Goal: Task Accomplishment & Management: Use online tool/utility

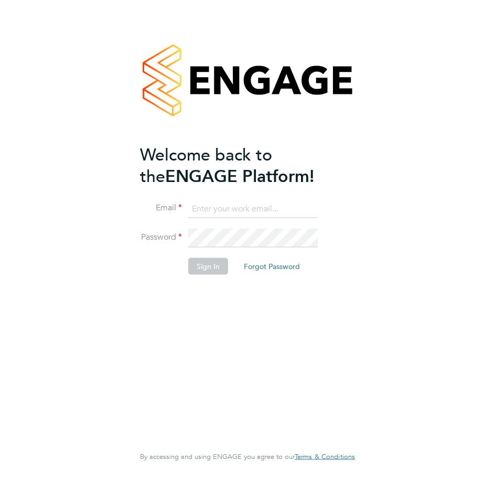
type input "[EMAIL_ADDRESS][PERSON_NAME][DOMAIN_NAME]"
click at [207, 268] on button "Sign In" at bounding box center [208, 266] width 40 height 17
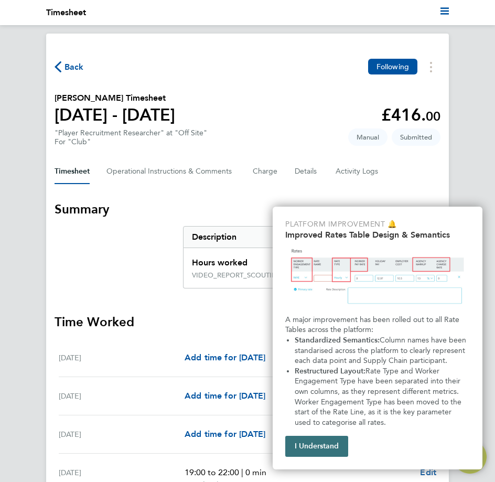
click at [314, 447] on button "I Understand" at bounding box center [316, 446] width 63 height 21
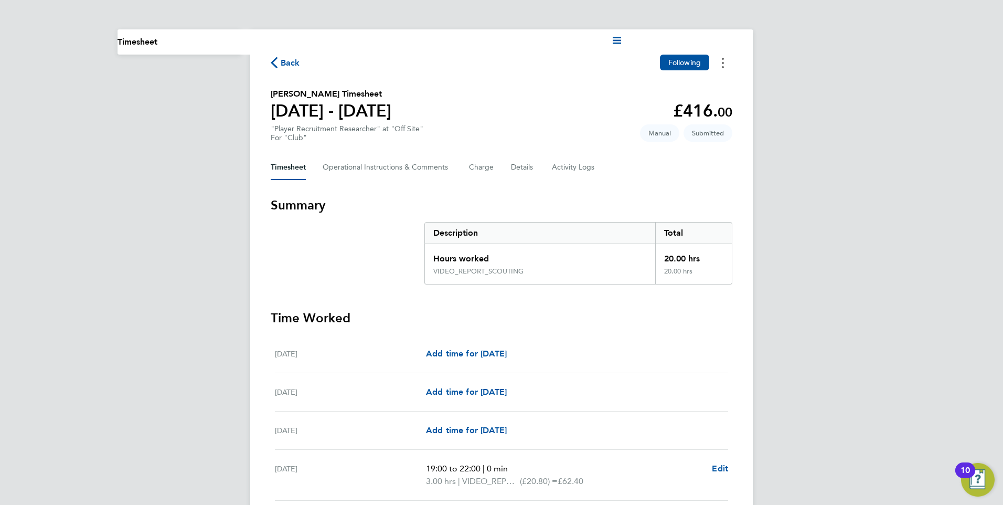
click at [495, 62] on button "Timesheets Menu" at bounding box center [723, 63] width 19 height 16
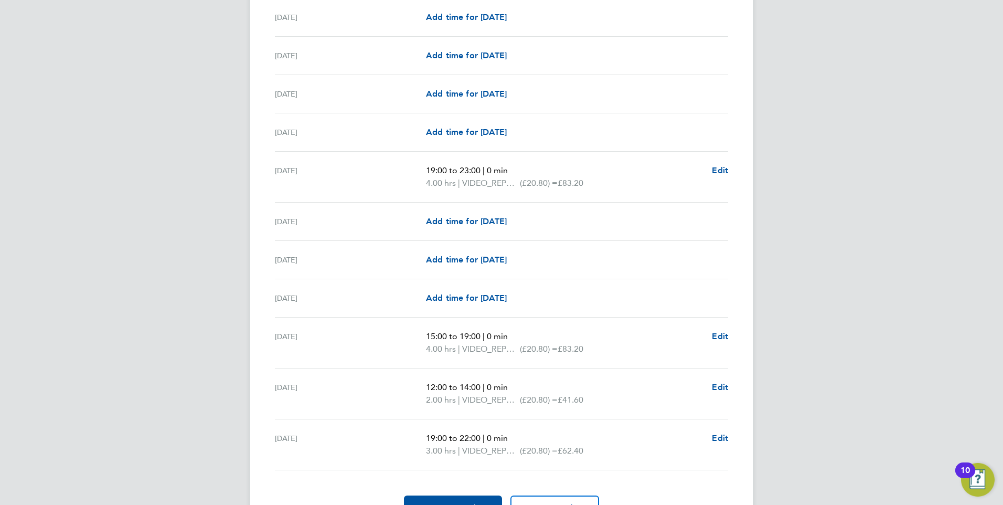
scroll to position [1198, 0]
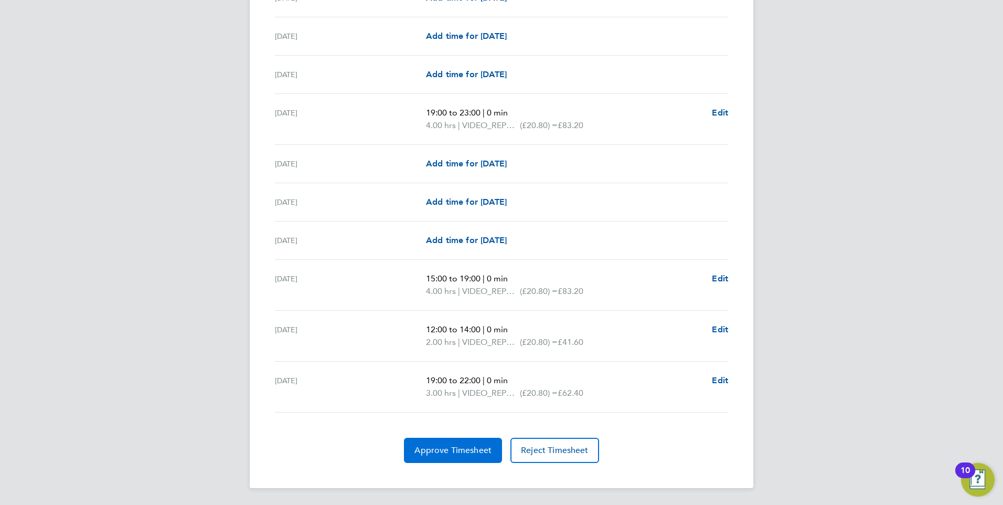
click at [451, 456] on button "Approve Timesheet" at bounding box center [453, 450] width 98 height 25
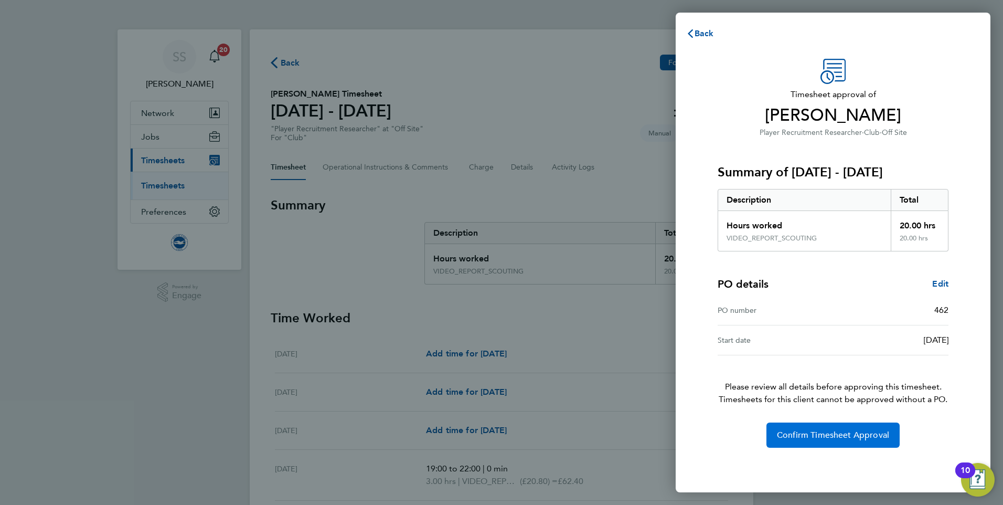
click at [495, 438] on span "Confirm Timesheet Approval" at bounding box center [833, 435] width 112 height 10
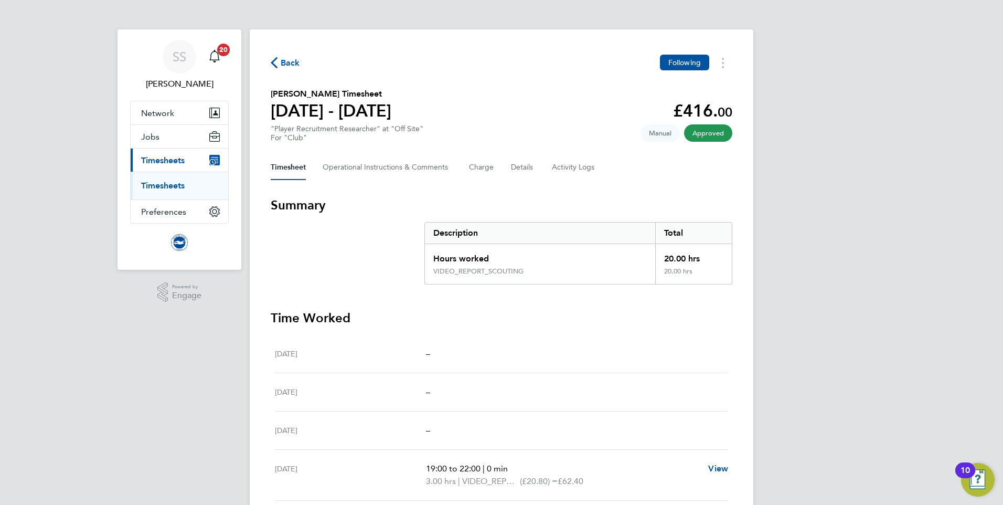
click at [292, 61] on span "Back" at bounding box center [290, 63] width 19 height 13
